Goal: Find specific page/section: Find specific page/section

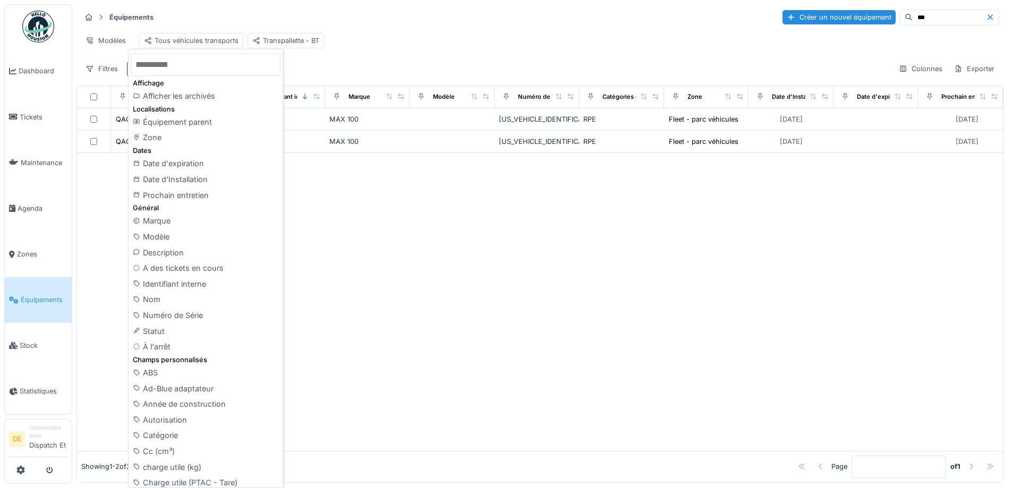
click at [353, 276] on div at bounding box center [540, 302] width 926 height 298
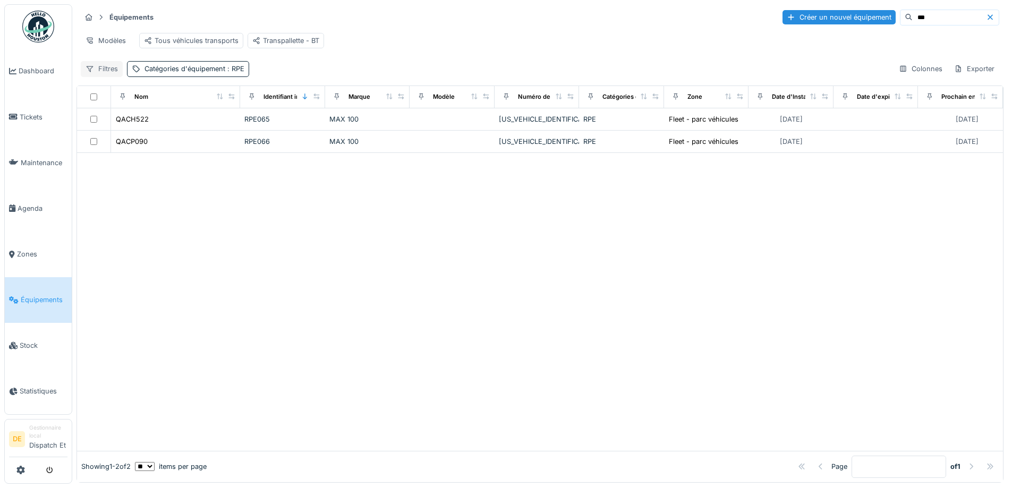
click at [107, 73] on div "Filtres" at bounding box center [102, 68] width 42 height 15
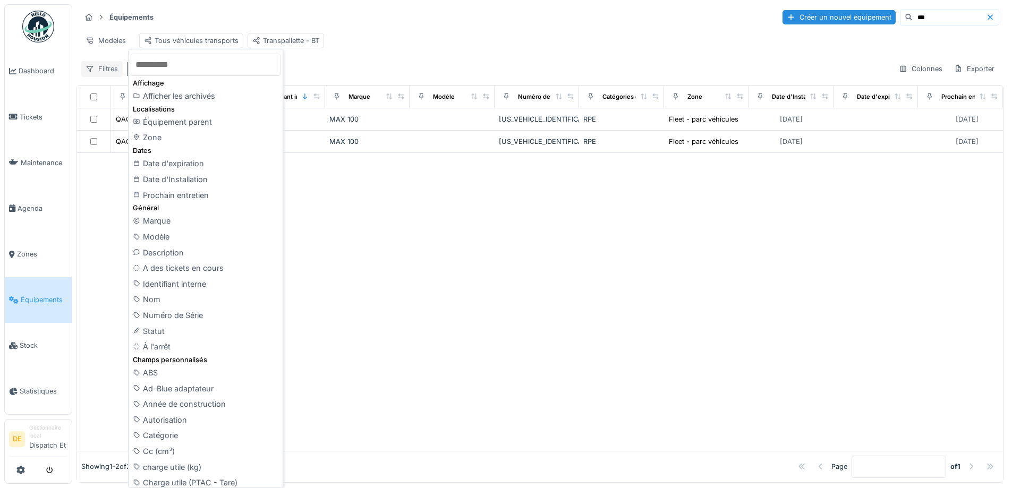
click at [92, 72] on icon at bounding box center [90, 69] width 7 height 6
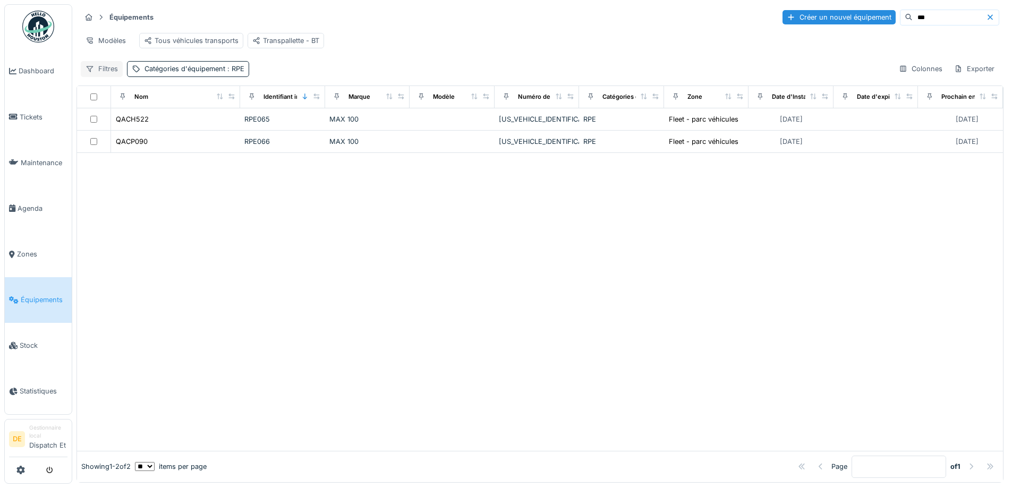
click at [91, 72] on icon at bounding box center [90, 69] width 7 height 6
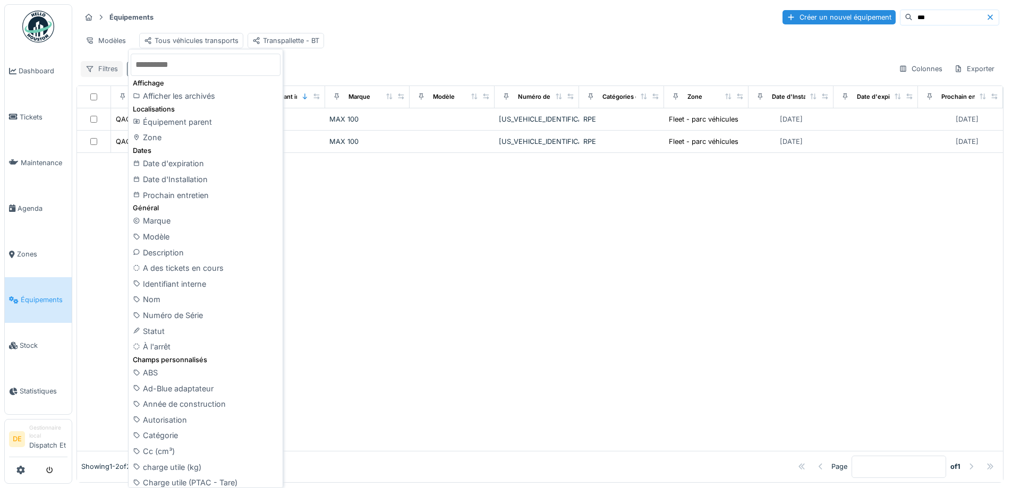
click at [91, 72] on icon at bounding box center [90, 69] width 7 height 6
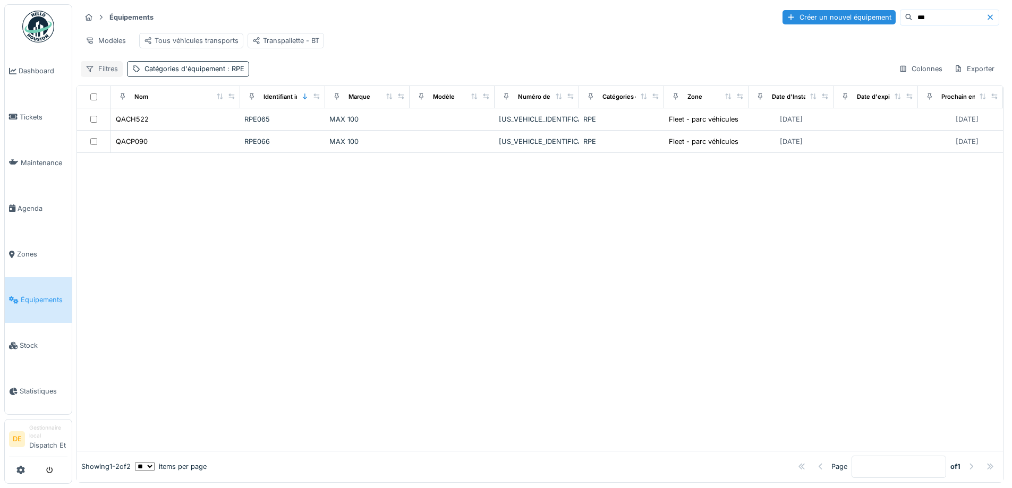
click at [91, 72] on icon at bounding box center [90, 69] width 7 height 6
click at [349, 47] on div "Modèles Tous véhicules transports Transpallette - BT" at bounding box center [540, 41] width 919 height 24
click at [134, 72] on icon at bounding box center [136, 68] width 9 height 7
click at [160, 128] on icon at bounding box center [161, 127] width 6 height 6
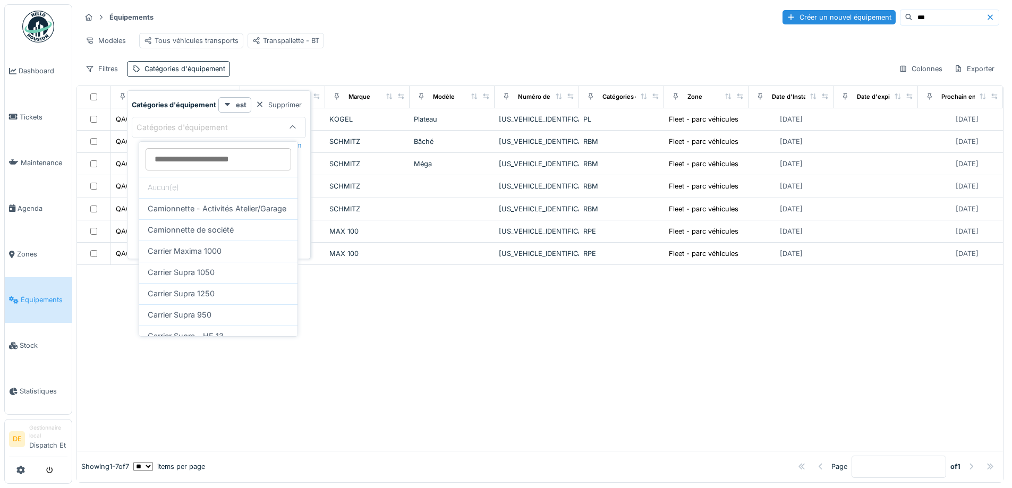
click at [417, 22] on div "Équipements Créer un nouvel équipement ***" at bounding box center [540, 18] width 919 height 18
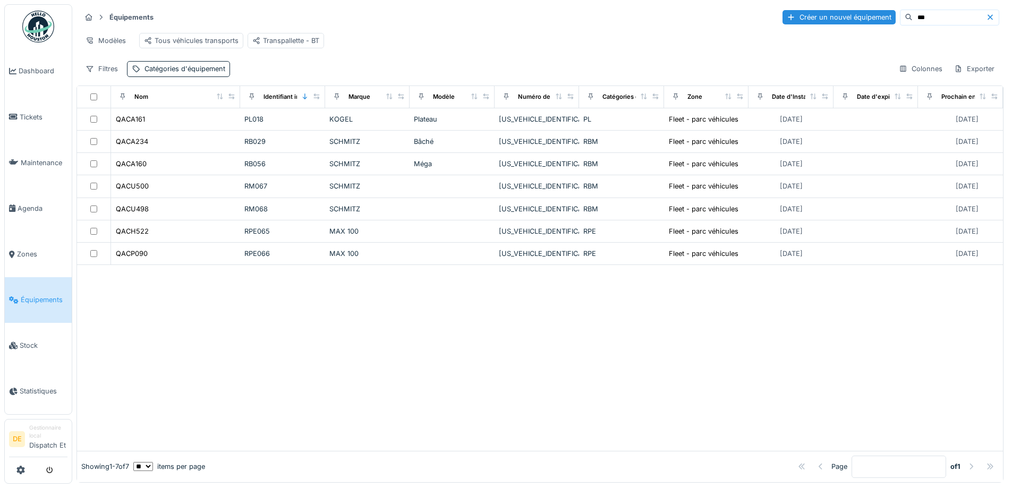
click at [528, 47] on div "Modèles Tous véhicules transports Transpallette - BT" at bounding box center [540, 41] width 919 height 24
click at [717, 30] on div "Modèles Tous véhicules transports Transpallette - BT" at bounding box center [540, 41] width 919 height 24
click at [986, 19] on icon at bounding box center [990, 17] width 9 height 7
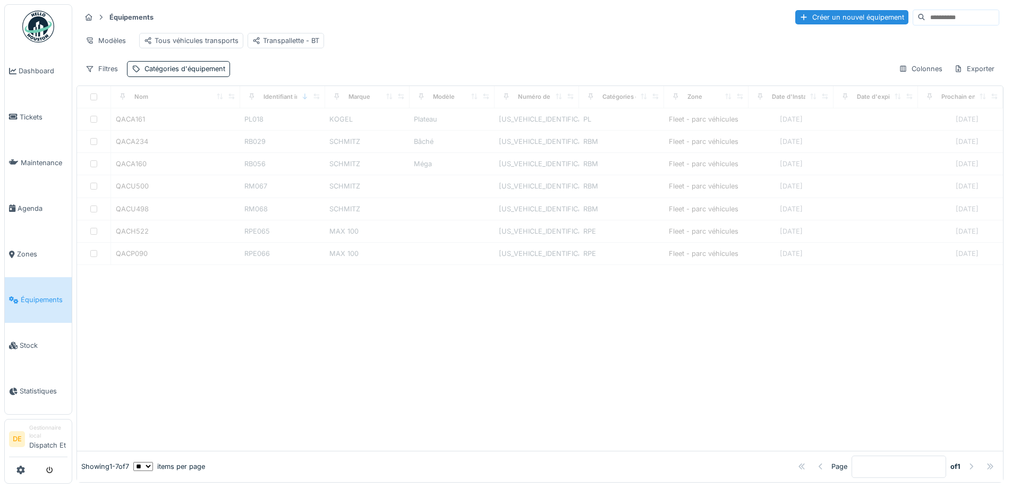
click at [664, 29] on div "Modèles Tous véhicules transports Transpallette - BT" at bounding box center [540, 41] width 919 height 24
